Goal: Transaction & Acquisition: Subscribe to service/newsletter

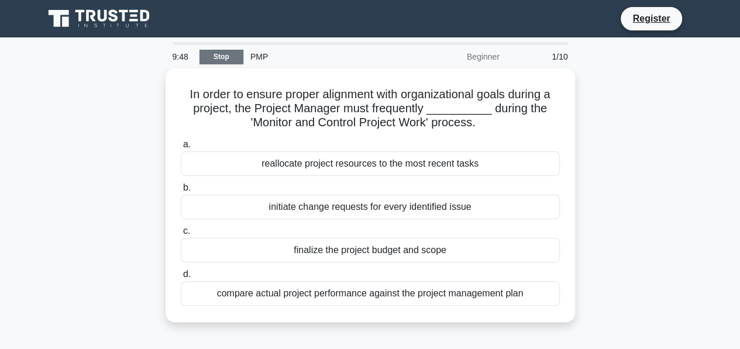
click at [215, 56] on link "Stop" at bounding box center [222, 57] width 44 height 15
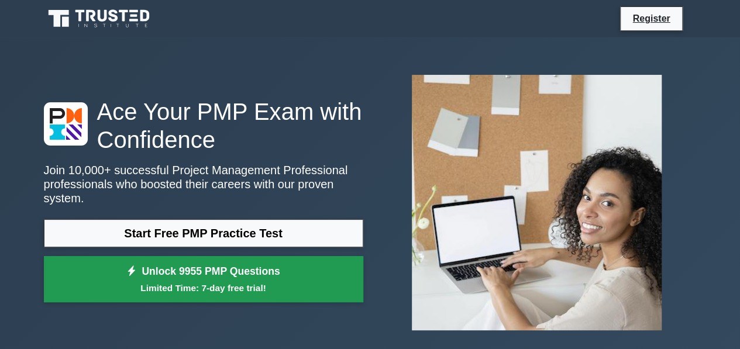
click at [234, 282] on small "Limited Time: 7-day free trial!" at bounding box center [204, 288] width 290 height 13
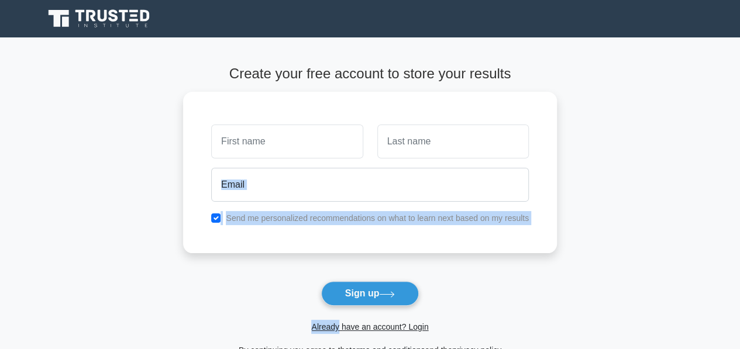
click at [131, 159] on main "Create your free account to store your results Send me personalized recommendat…" at bounding box center [370, 211] width 740 height 348
